Goal: Task Accomplishment & Management: Manage account settings

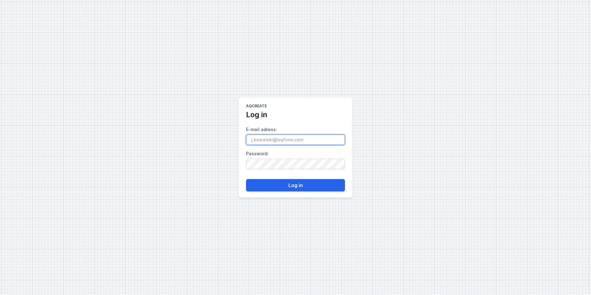
click at [306, 142] on input "E-mail adress :" at bounding box center [295, 140] width 99 height 11
paste input "[PERSON_NAME][EMAIL_ADDRESS][DOMAIN_NAME]"
type input "[PERSON_NAME][EMAIL_ADDRESS][DOMAIN_NAME]"
click at [290, 182] on button "Log in" at bounding box center [295, 185] width 99 height 12
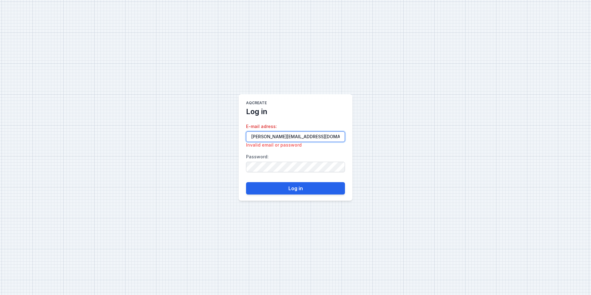
drag, startPoint x: 258, startPoint y: 134, endPoint x: 254, endPoint y: 135, distance: 4.2
click at [258, 134] on input "[PERSON_NAME][EMAIL_ADDRESS][DOMAIN_NAME]" at bounding box center [295, 136] width 99 height 11
click at [251, 137] on input "[PERSON_NAME][EMAIL_ADDRESS][DOMAIN_NAME]" at bounding box center [295, 136] width 99 height 11
drag, startPoint x: 156, startPoint y: 139, endPoint x: 124, endPoint y: 137, distance: 31.9
click at [124, 139] on div "AQcreate Log in E-mail adress : [PERSON_NAME][EMAIL_ADDRESS][DOMAIN_NAME] Inval…" at bounding box center [295, 147] width 591 height 295
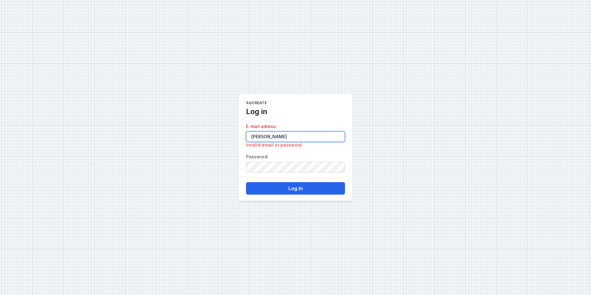
type input "[PERSON_NAME][EMAIL_ADDRESS][DOMAIN_NAME]"
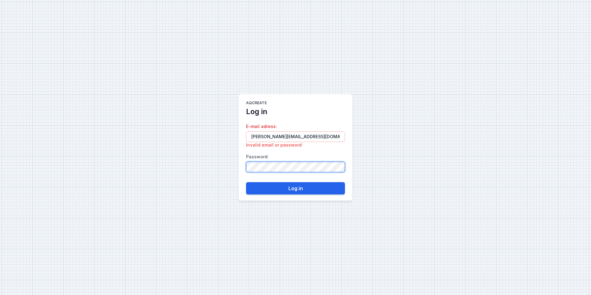
click at [182, 175] on div "AQcreate Log in E-mail adress : [PERSON_NAME][EMAIL_ADDRESS][DOMAIN_NAME] Inval…" at bounding box center [295, 147] width 591 height 295
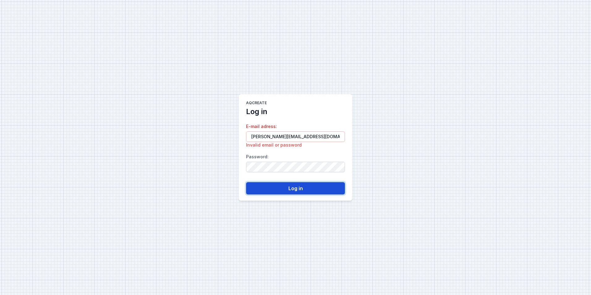
click at [306, 187] on button "Log in" at bounding box center [295, 188] width 99 height 12
click at [298, 187] on button "Log in" at bounding box center [295, 188] width 99 height 12
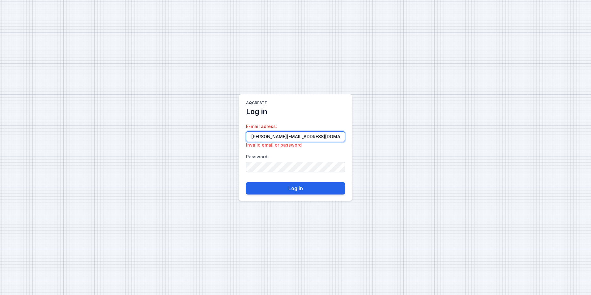
click at [257, 137] on input "[PERSON_NAME][EMAIL_ADDRESS][DOMAIN_NAME]" at bounding box center [295, 136] width 99 height 11
drag, startPoint x: 214, startPoint y: 139, endPoint x: 197, endPoint y: 140, distance: 17.0
click at [191, 139] on div "AQcreate Log in E-mail adress : [PERSON_NAME][EMAIL_ADDRESS][DOMAIN_NAME] Inval…" at bounding box center [295, 147] width 591 height 295
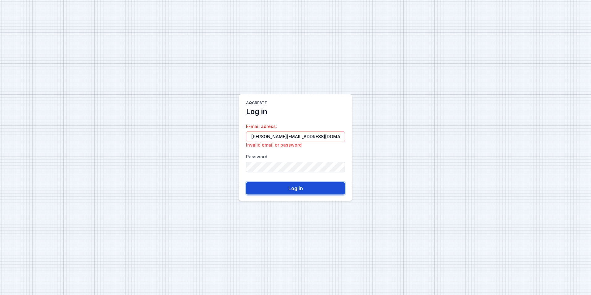
click at [285, 190] on button "Log in" at bounding box center [295, 188] width 99 height 12
click at [298, 191] on button "Log in" at bounding box center [295, 188] width 99 height 12
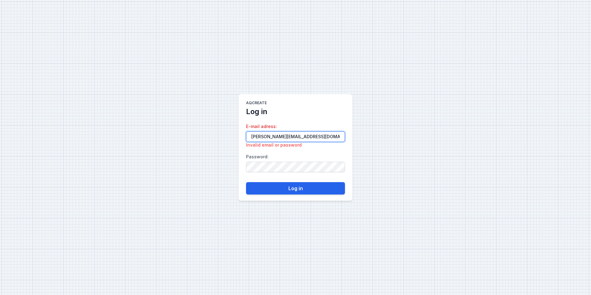
drag, startPoint x: 303, startPoint y: 139, endPoint x: 310, endPoint y: 139, distance: 7.1
click at [304, 139] on input "[PERSON_NAME][EMAIL_ADDRESS][DOMAIN_NAME]" at bounding box center [295, 136] width 99 height 11
drag, startPoint x: 310, startPoint y: 139, endPoint x: 180, endPoint y: 143, distance: 130.3
click at [180, 143] on div "AQcreate Log in E-mail adress : [PERSON_NAME][EMAIL_ADDRESS][DOMAIN_NAME] Inval…" at bounding box center [295, 147] width 591 height 295
type input "[PERSON_NAME][EMAIL_ADDRESS][DOMAIN_NAME]"
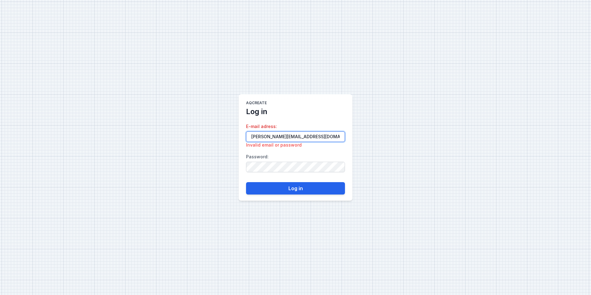
click at [246, 182] on button "Log in" at bounding box center [295, 188] width 99 height 12
